Goal: Task Accomplishment & Management: Use online tool/utility

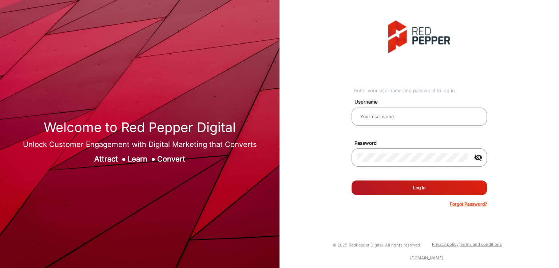
type input "Benjamin"
click at [422, 187] on button "Log In" at bounding box center [419, 187] width 135 height 15
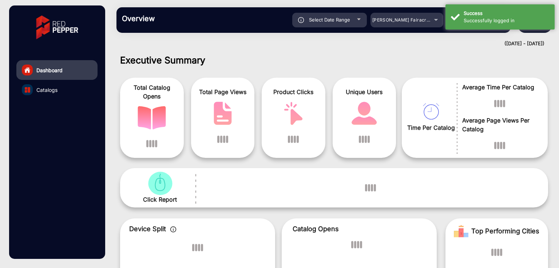
scroll to position [5, 0]
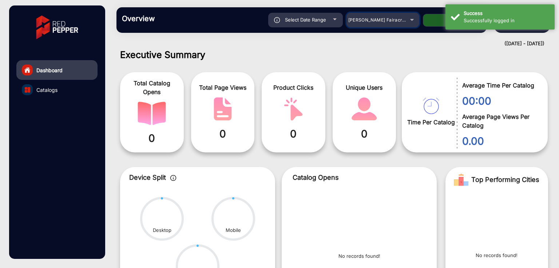
click at [398, 20] on span "Adams Fairacre Farms" at bounding box center [384, 19] width 72 height 5
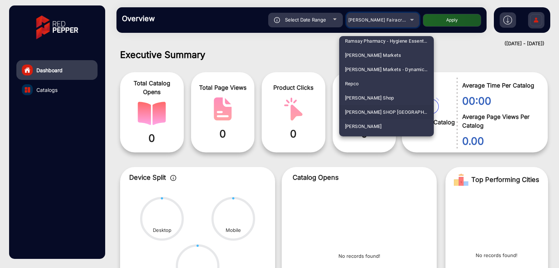
scroll to position [1792, 0]
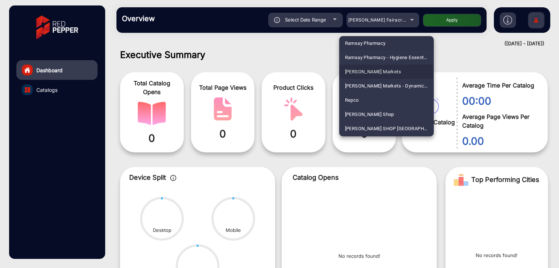
click at [364, 76] on span "[PERSON_NAME] Markets" at bounding box center [373, 71] width 56 height 14
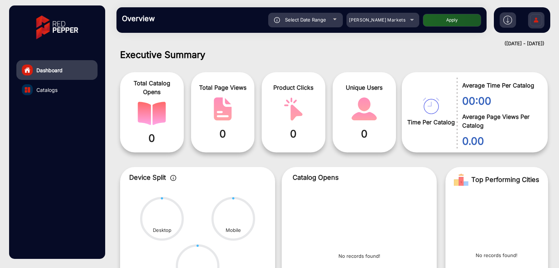
click at [319, 24] on div "Select Date Range" at bounding box center [305, 20] width 75 height 15
type input "9/20/2025"
type input "9/26/2025"
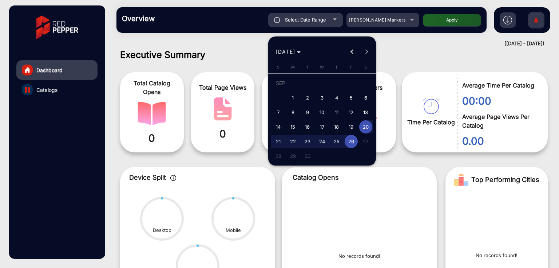
click at [328, 112] on span "10" at bounding box center [322, 112] width 13 height 13
type input "9/10/2025"
click at [327, 111] on span "10" at bounding box center [322, 112] width 13 height 13
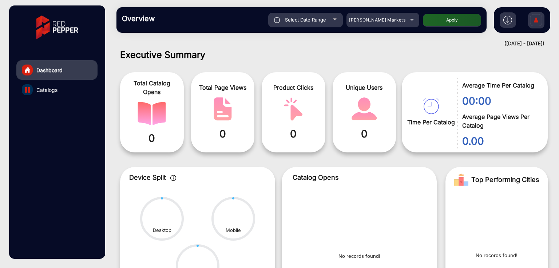
type input "9/10/2025"
click at [454, 13] on div "Select Date Range 9/10/2025 9/10/2025 – 9/10/2025 End date Redner's Markets App…" at bounding box center [319, 20] width 323 height 15
click at [454, 18] on button "Apply" at bounding box center [452, 20] width 58 height 13
type input "9/10/2025"
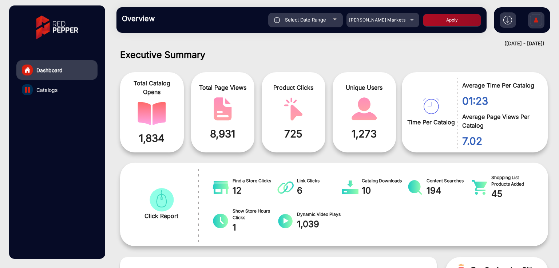
click at [335, 20] on div "Select Date Range" at bounding box center [305, 20] width 75 height 15
type input "9/10/2025"
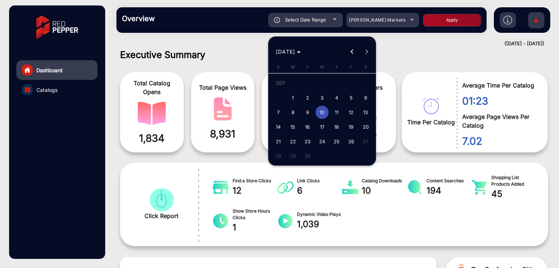
click at [355, 50] on span "Previous month" at bounding box center [352, 51] width 15 height 15
click at [368, 52] on span "Next month" at bounding box center [366, 51] width 15 height 15
click at [368, 52] on div "SEP 2025 SEP 2025" at bounding box center [322, 51] width 104 height 15
click at [301, 54] on span "SEP 2025" at bounding box center [288, 52] width 25 height 8
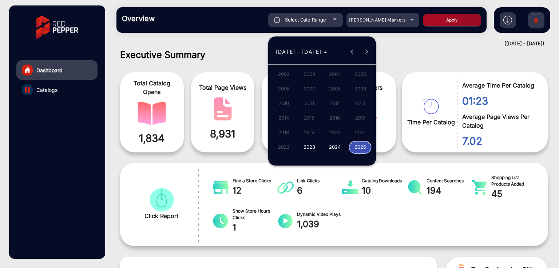
click at [308, 142] on span "2023" at bounding box center [309, 147] width 23 height 13
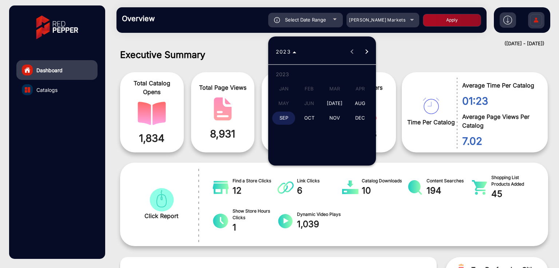
click at [315, 116] on span "OCT" at bounding box center [309, 117] width 23 height 13
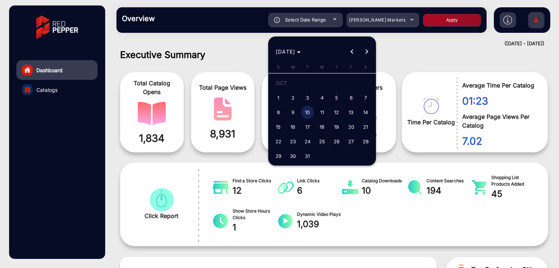
click at [307, 115] on span "10" at bounding box center [307, 112] width 13 height 13
type input "[DATE]"
click at [307, 115] on span "10" at bounding box center [307, 112] width 13 height 13
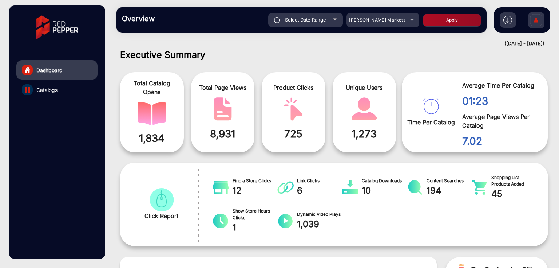
type input "[DATE]"
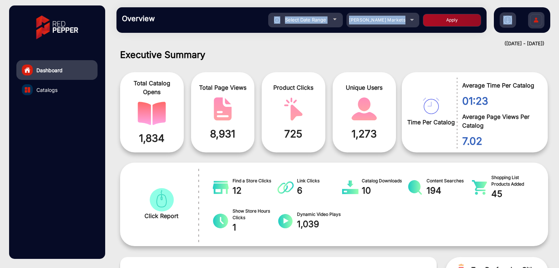
click at [474, 12] on div "Overview Reports Understand what makes your customers tick and learn how they a…" at bounding box center [301, 19] width 370 height 25
click at [467, 22] on button "Apply" at bounding box center [452, 20] width 58 height 13
type input "[DATE]"
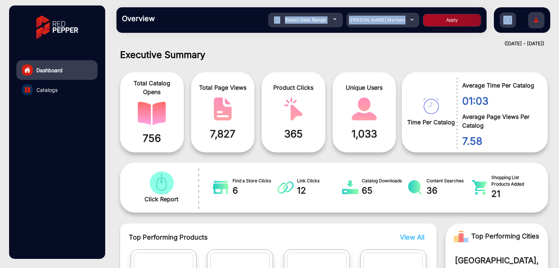
click at [48, 83] on link "Catalogs" at bounding box center [56, 90] width 81 height 20
click at [48, 86] on span "Catalogs" at bounding box center [46, 90] width 21 height 8
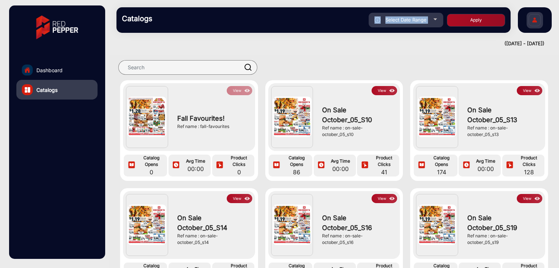
click at [62, 64] on link "Dashboard" at bounding box center [56, 70] width 81 height 20
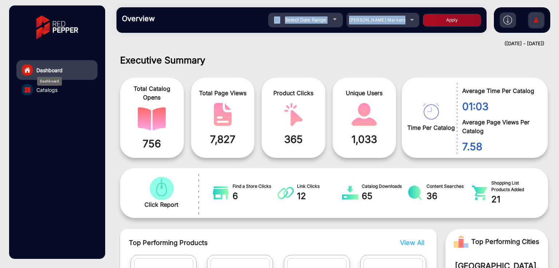
scroll to position [5, 0]
